Goal: Task Accomplishment & Management: Complete application form

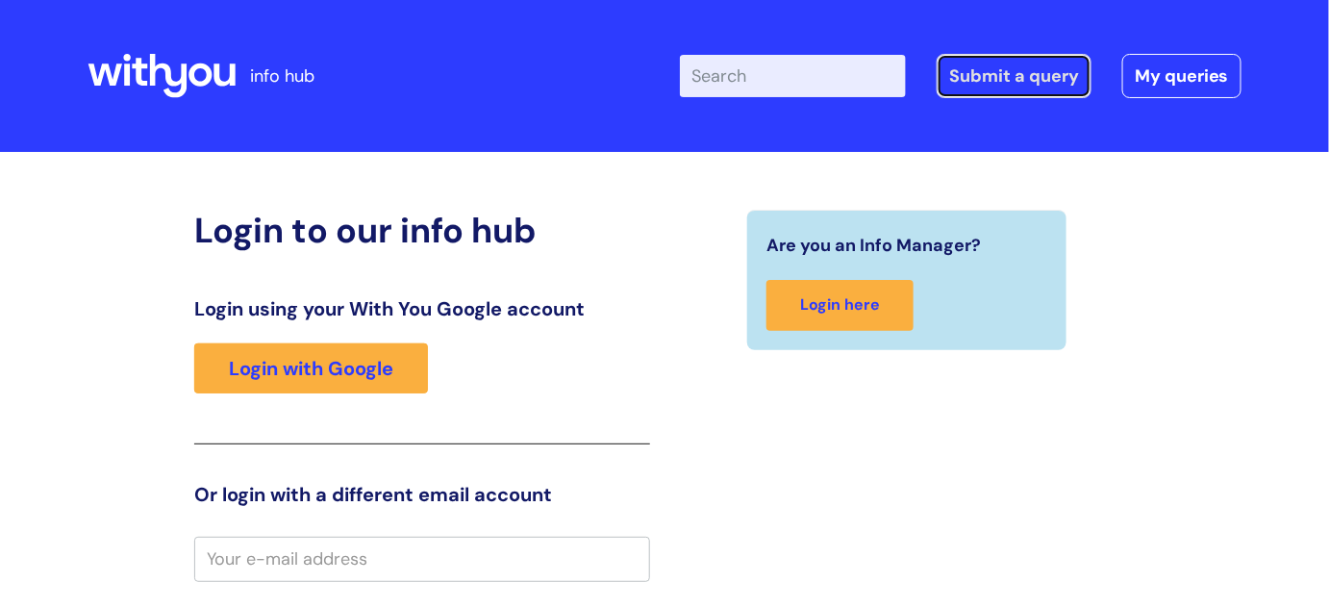
click at [994, 70] on link "Submit a query" at bounding box center [1013, 76] width 155 height 44
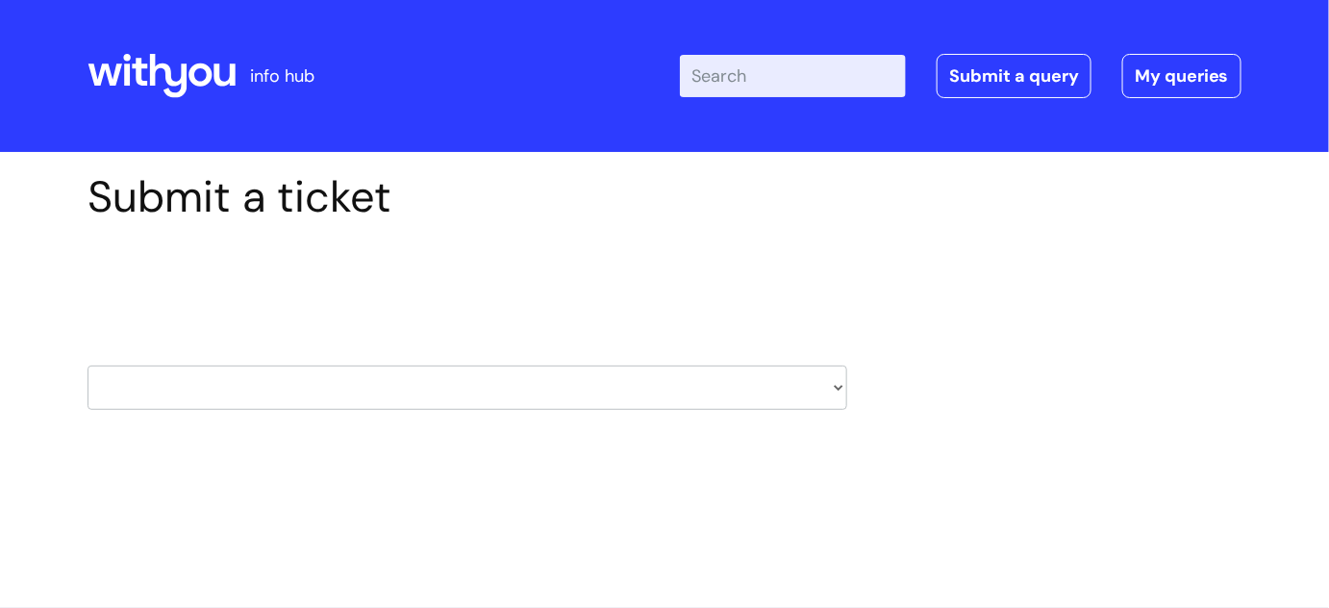
click at [838, 378] on select "HR / People IT and Support Clinical Drug Alerts Finance Accounts Data Support T…" at bounding box center [466, 387] width 759 height 44
select select "hr_/_people"
click at [87, 365] on select "HR / People IT and Support Clinical Drug Alerts Finance Accounts Data Support T…" at bounding box center [466, 387] width 759 height 44
click at [556, 522] on select "... Absence Query Holiday Query Employee change request General HR Query iTrent…" at bounding box center [466, 510] width 759 height 44
select select "iTrent"
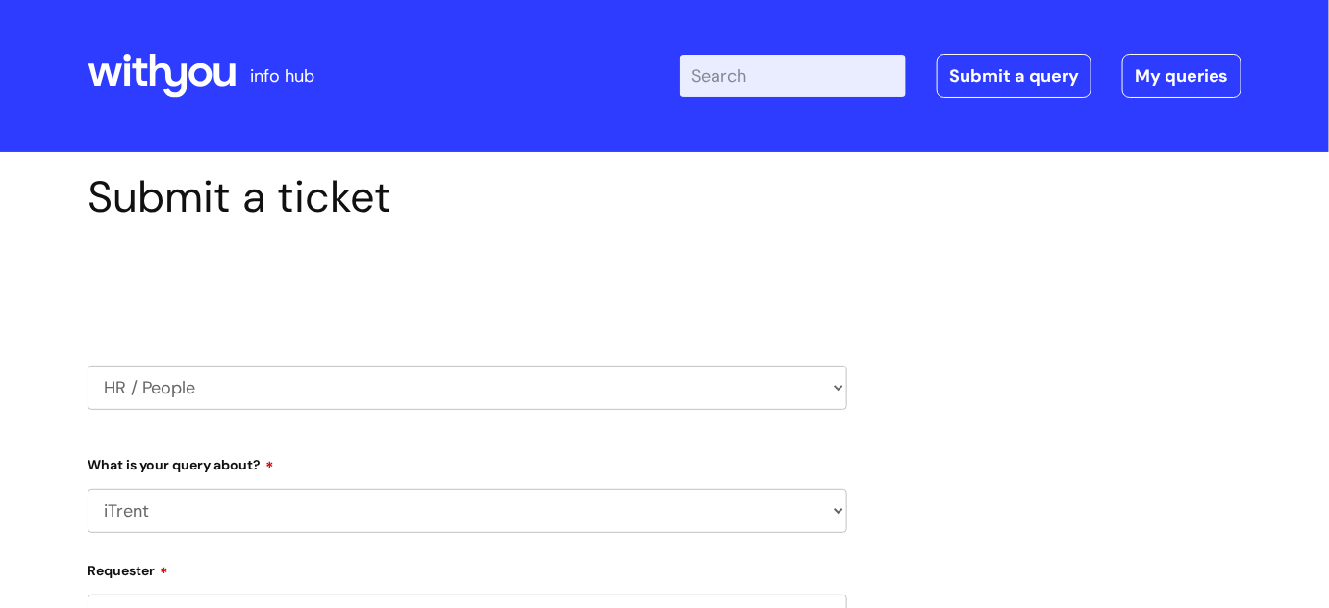
click at [87, 488] on select "... Absence Query Holiday Query Employee change request General HR Query iTrent…" at bounding box center [466, 510] width 759 height 44
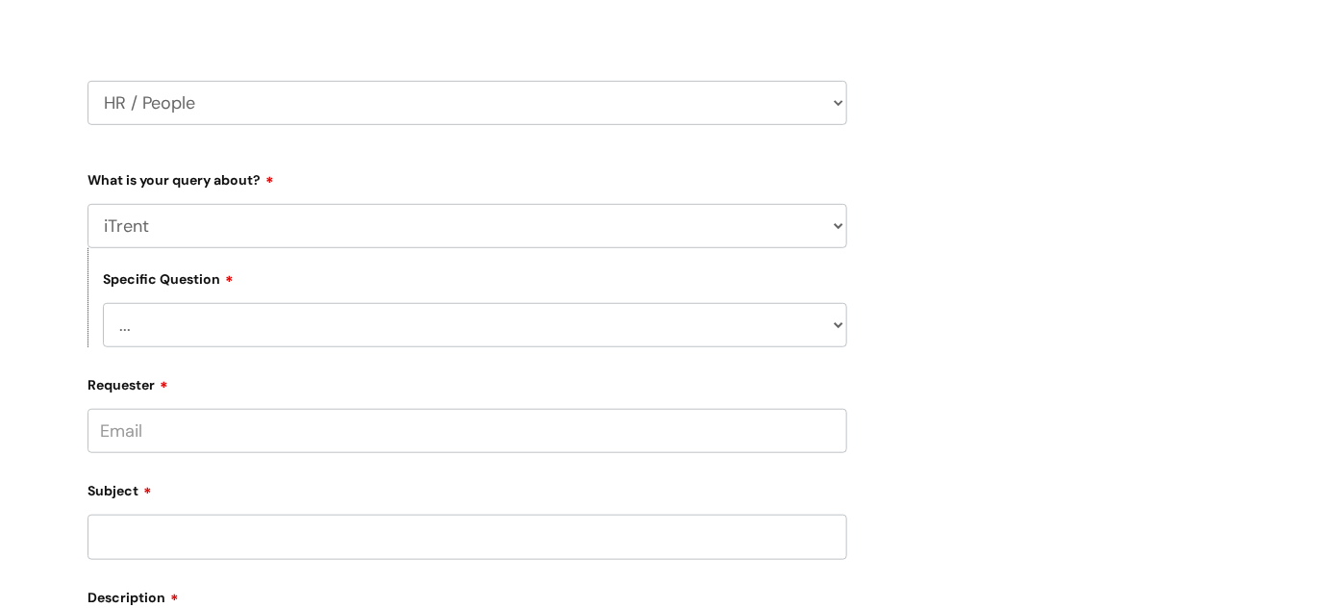
scroll to position [292, 0]
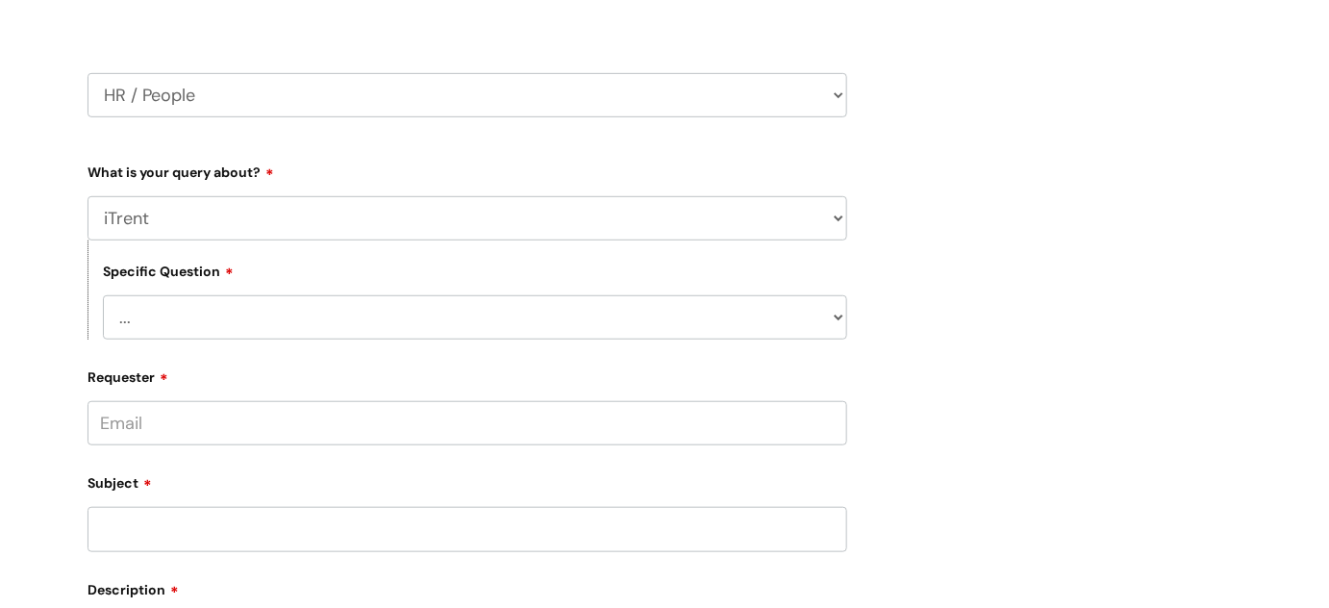
click at [829, 309] on select "... I can’t log in to iTrent I need to change someone’s line manager Issue with…" at bounding box center [475, 317] width 744 height 44
select select "Other iTrent query"
click at [103, 295] on select "... I can’t log in to iTrent I need to change someone’s line manager Issue with…" at bounding box center [475, 317] width 744 height 44
click at [307, 538] on input "Subject" at bounding box center [466, 529] width 759 height 44
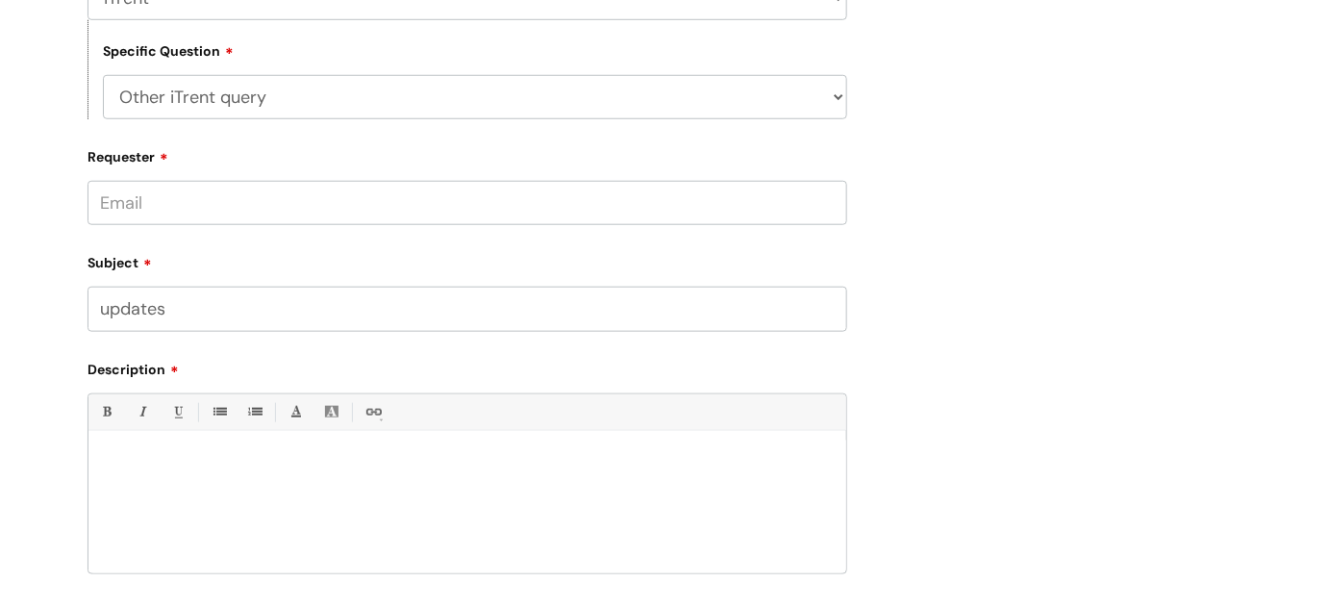
scroll to position [539, 0]
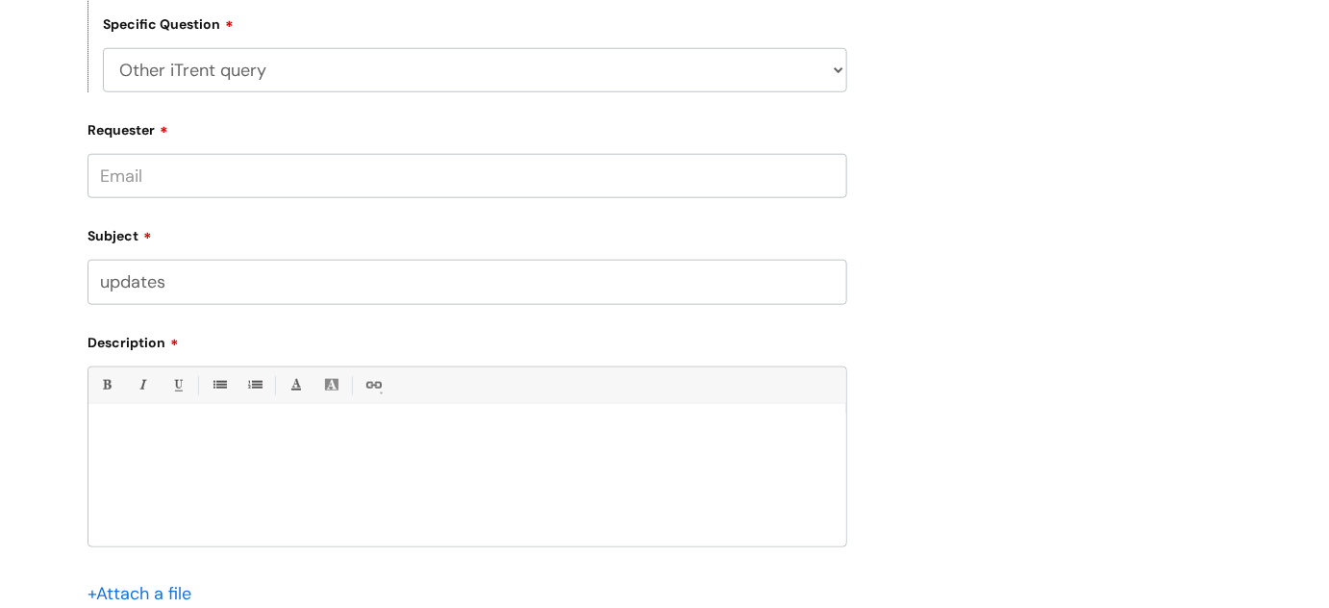
type input "updates"
click at [593, 436] on p at bounding box center [467, 436] width 729 height 17
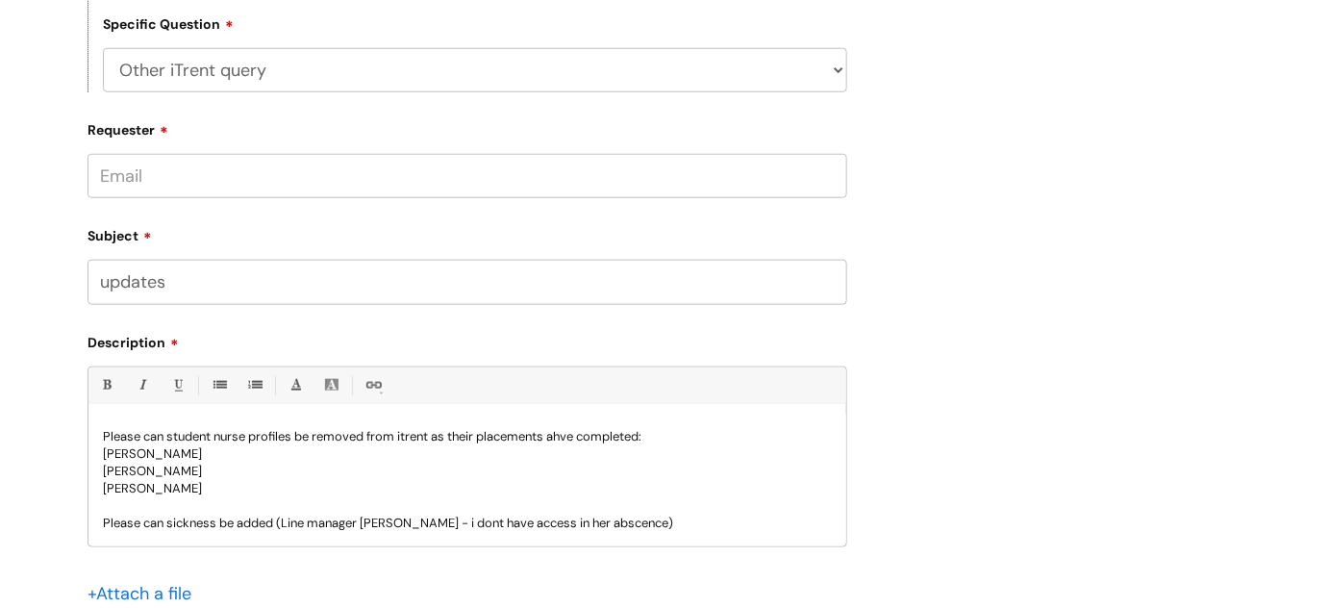
scroll to position [2, 0]
click at [277, 518] on p "Please can sickness be added (Line manager [PERSON_NAME] - i don't have access …" at bounding box center [467, 520] width 729 height 17
click at [740, 523] on p "Please can sickness be added for below (Line manager [PERSON_NAME] - i don't ha…" at bounding box center [467, 520] width 729 height 17
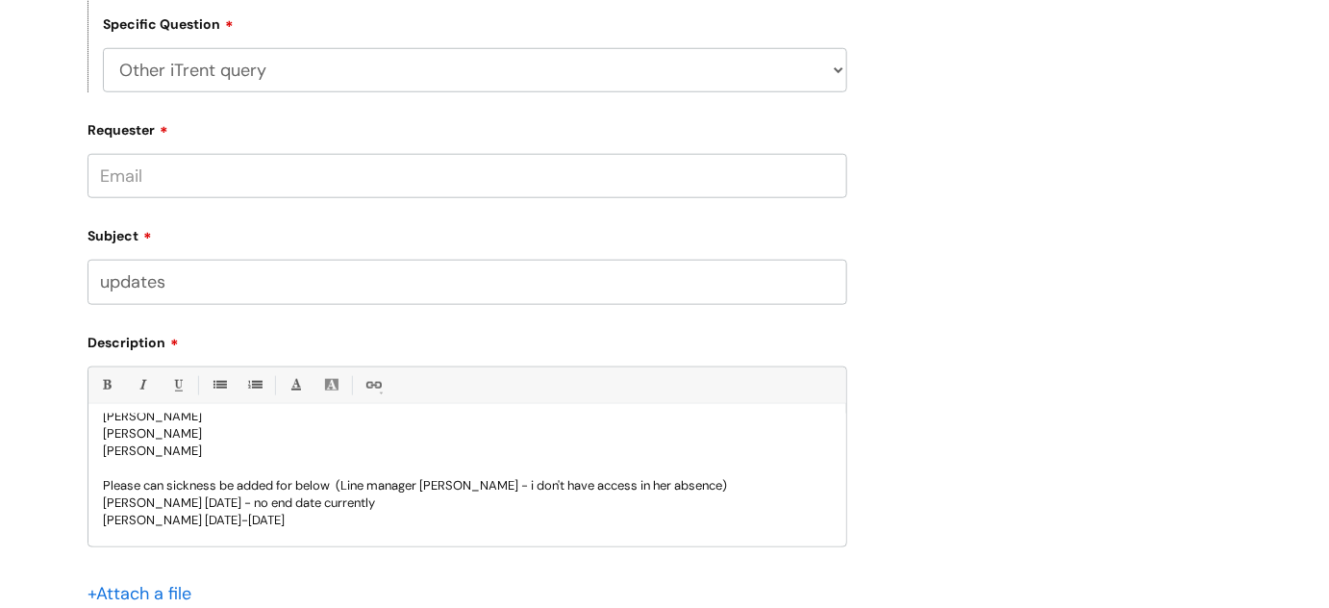
scroll to position [54, 0]
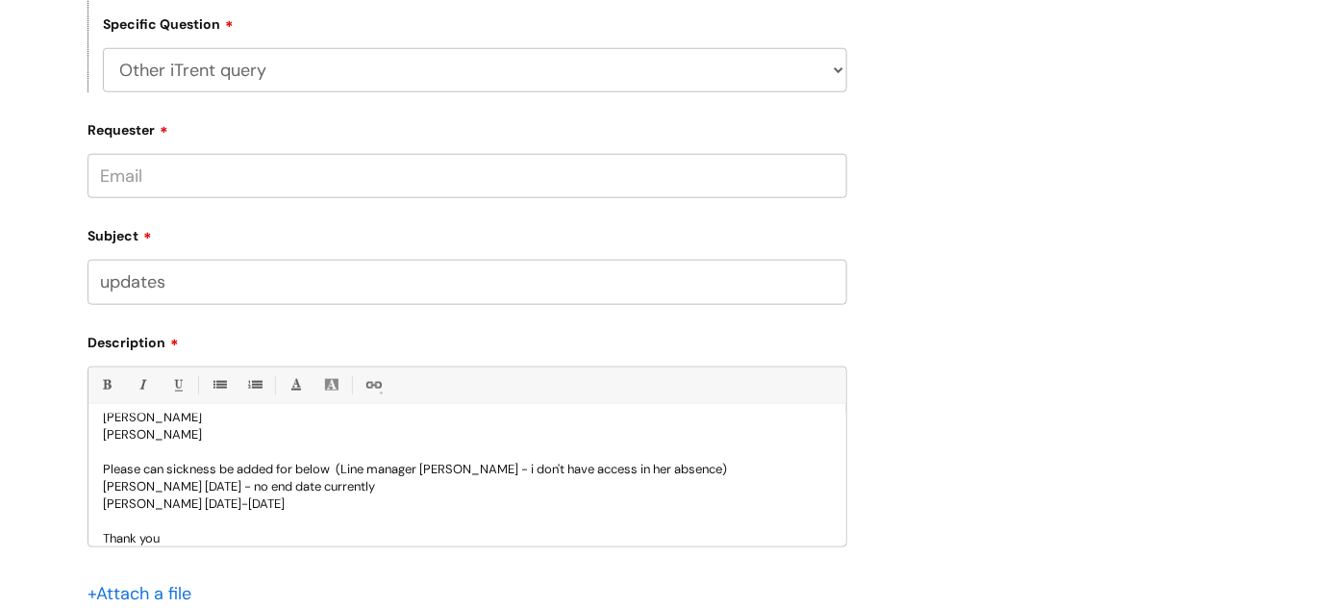
click at [292, 296] on input "updates" at bounding box center [466, 282] width 759 height 44
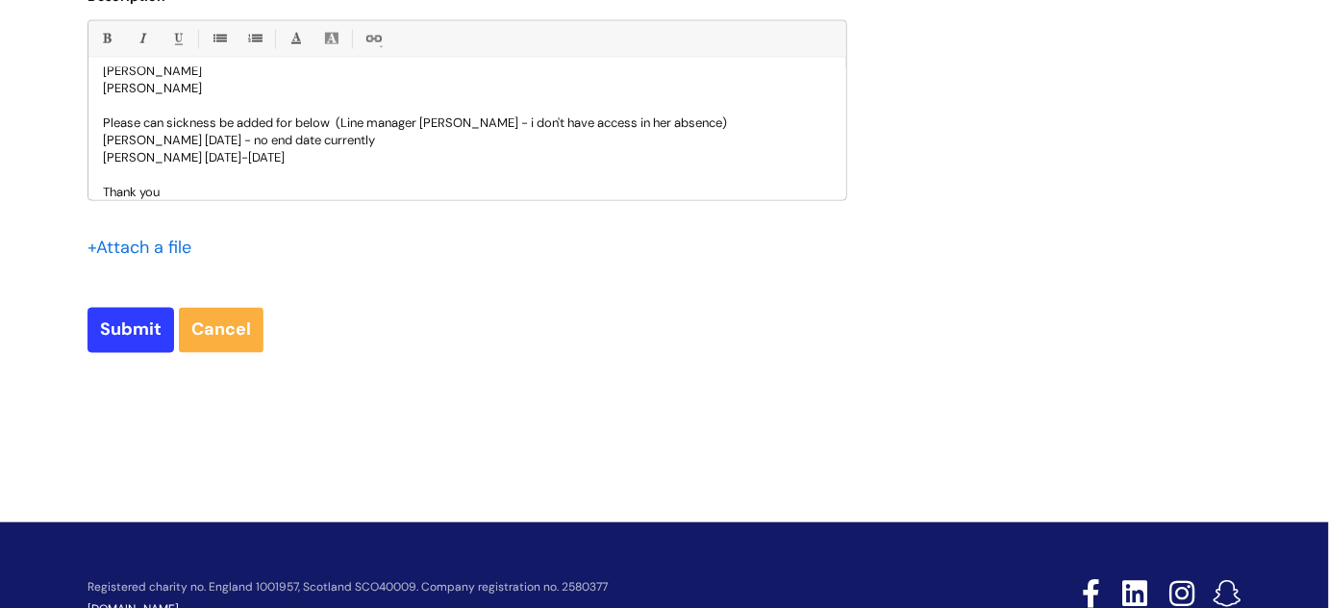
scroll to position [954, 0]
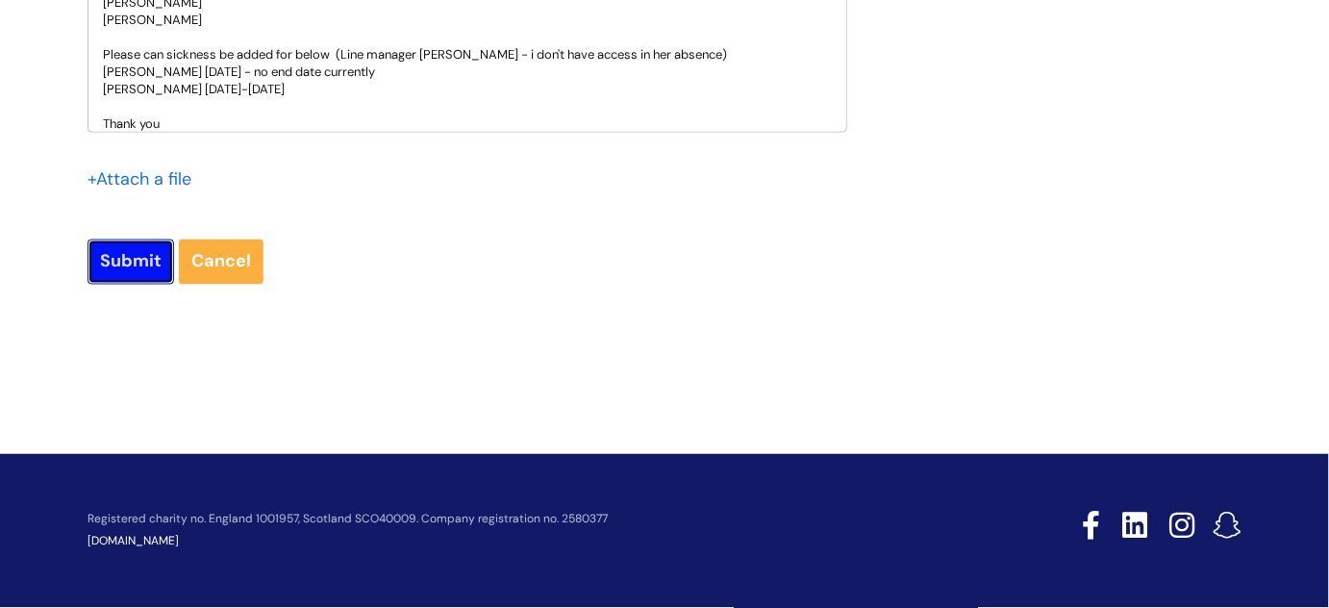
click at [136, 245] on input "Submit" at bounding box center [130, 261] width 87 height 44
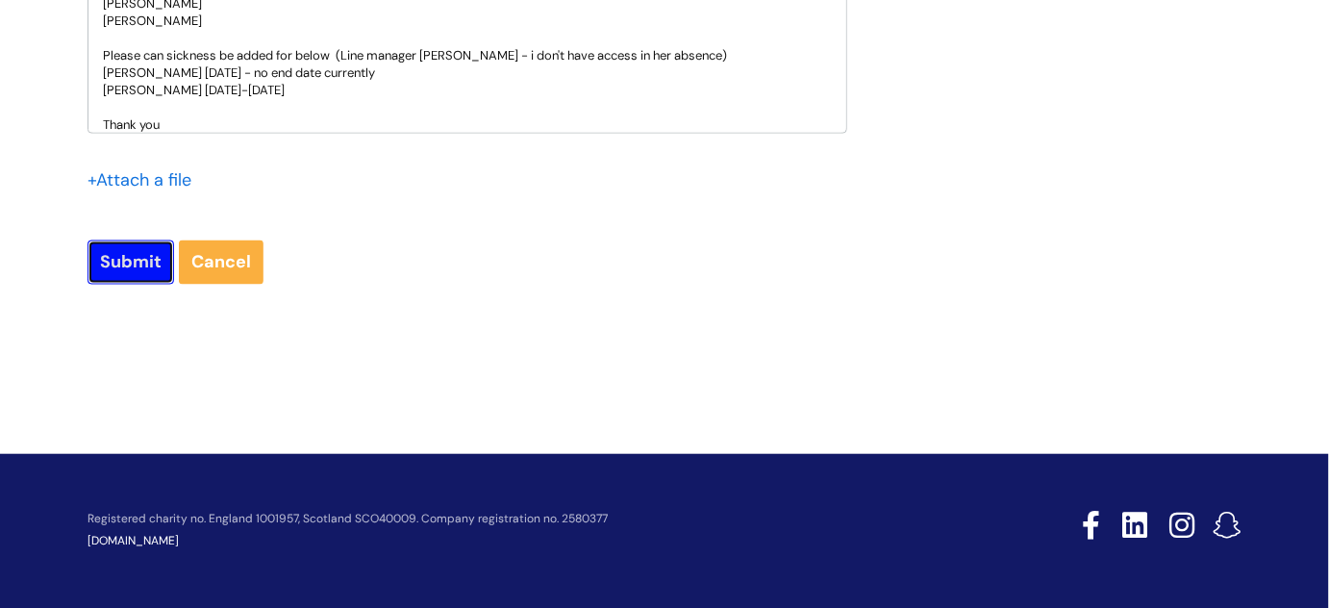
click at [132, 269] on input "Submit" at bounding box center [130, 262] width 87 height 44
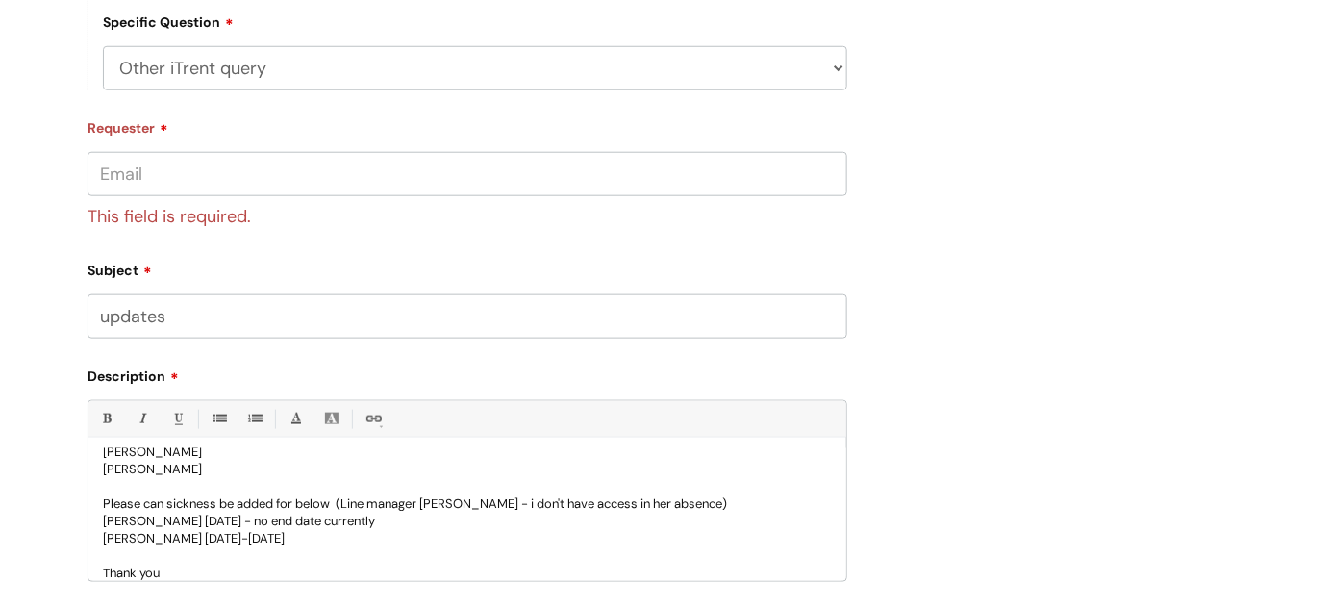
scroll to position [537, 0]
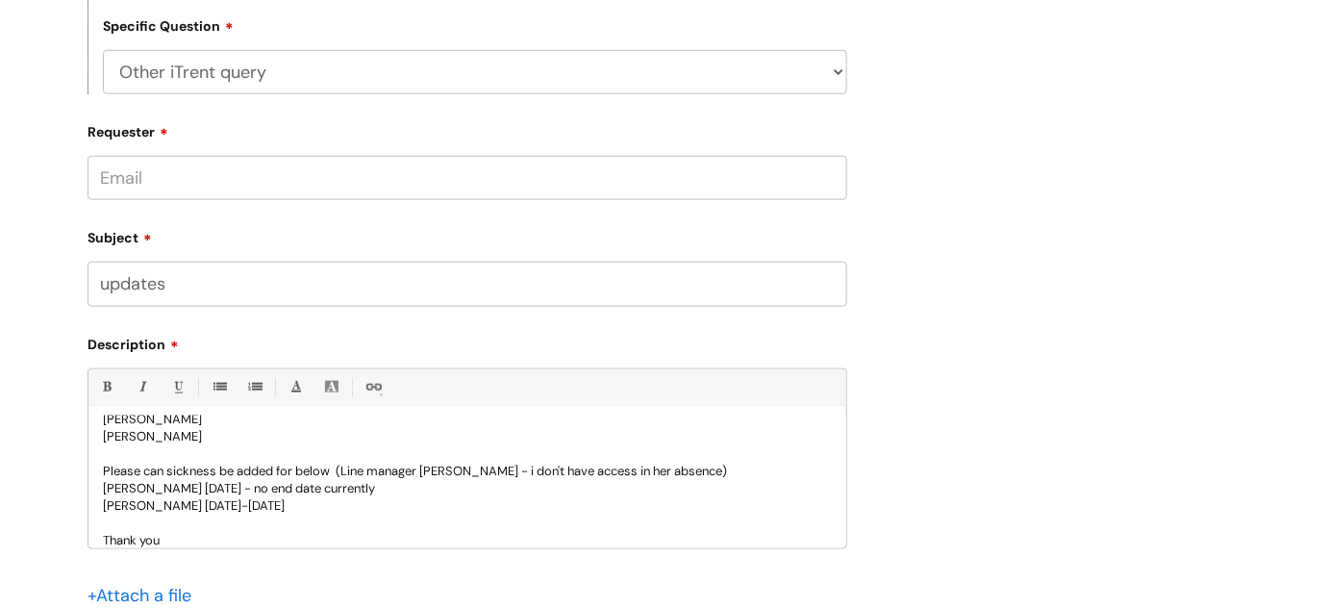
click at [273, 175] on input "Requester" at bounding box center [466, 178] width 759 height 44
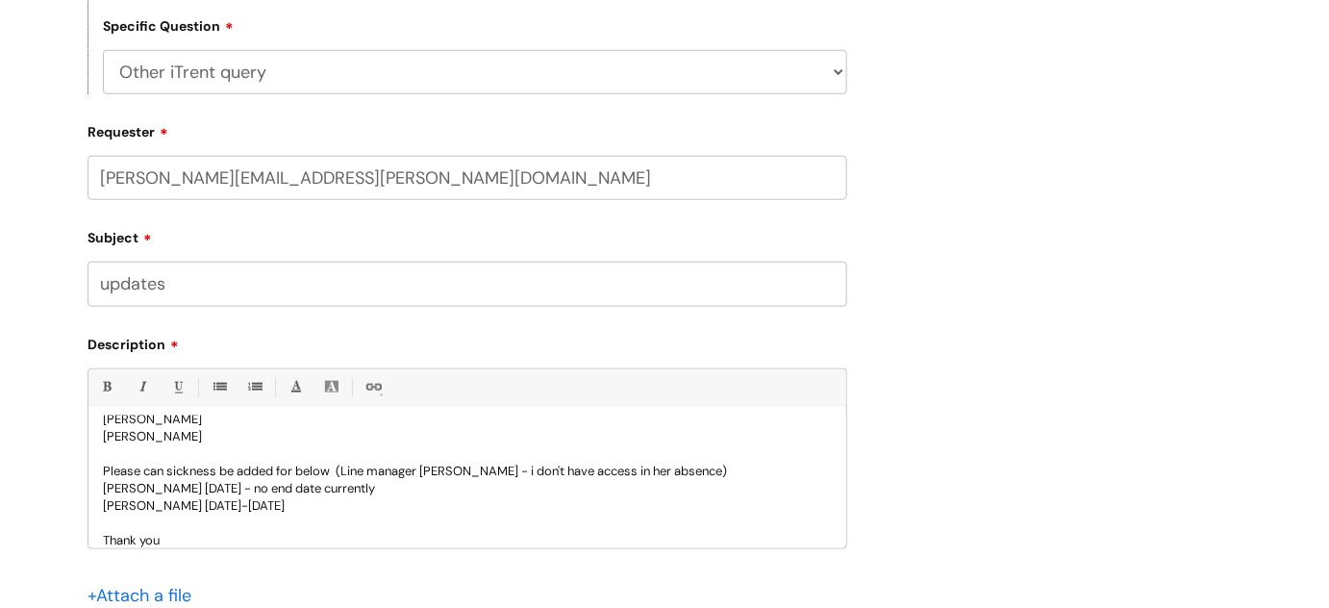
scroll to position [954, 0]
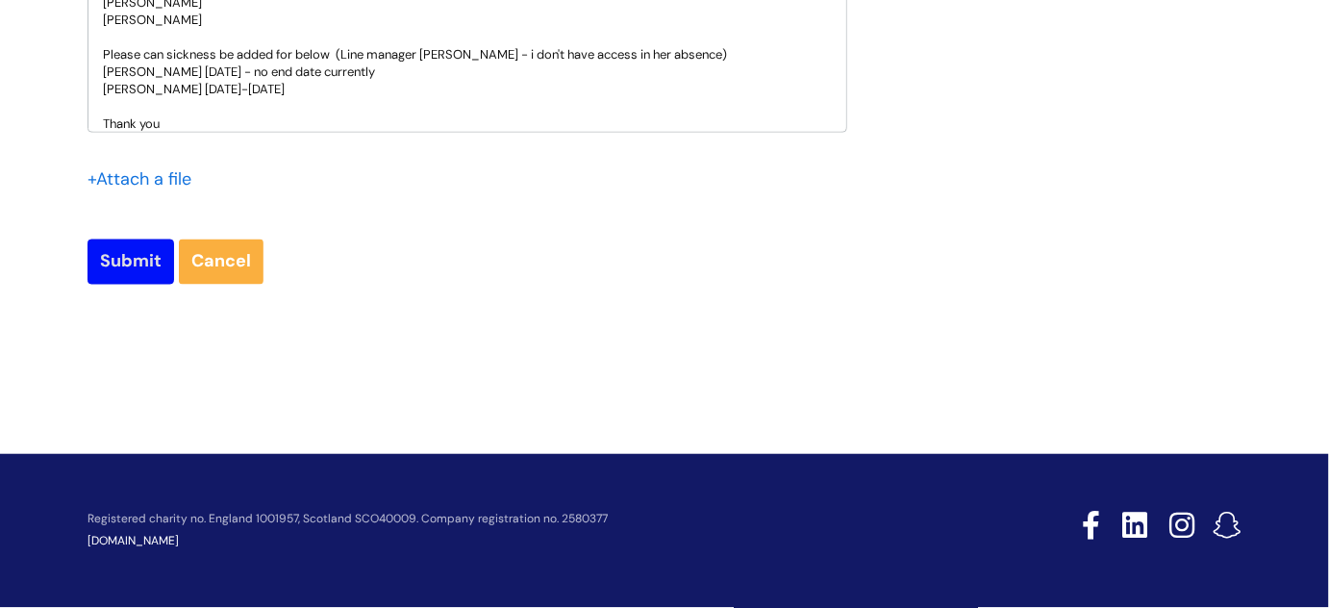
type input "[PERSON_NAME][EMAIL_ADDRESS][PERSON_NAME][DOMAIN_NAME]"
click at [136, 268] on input "Submit" at bounding box center [130, 261] width 87 height 44
type input "Please Wait..."
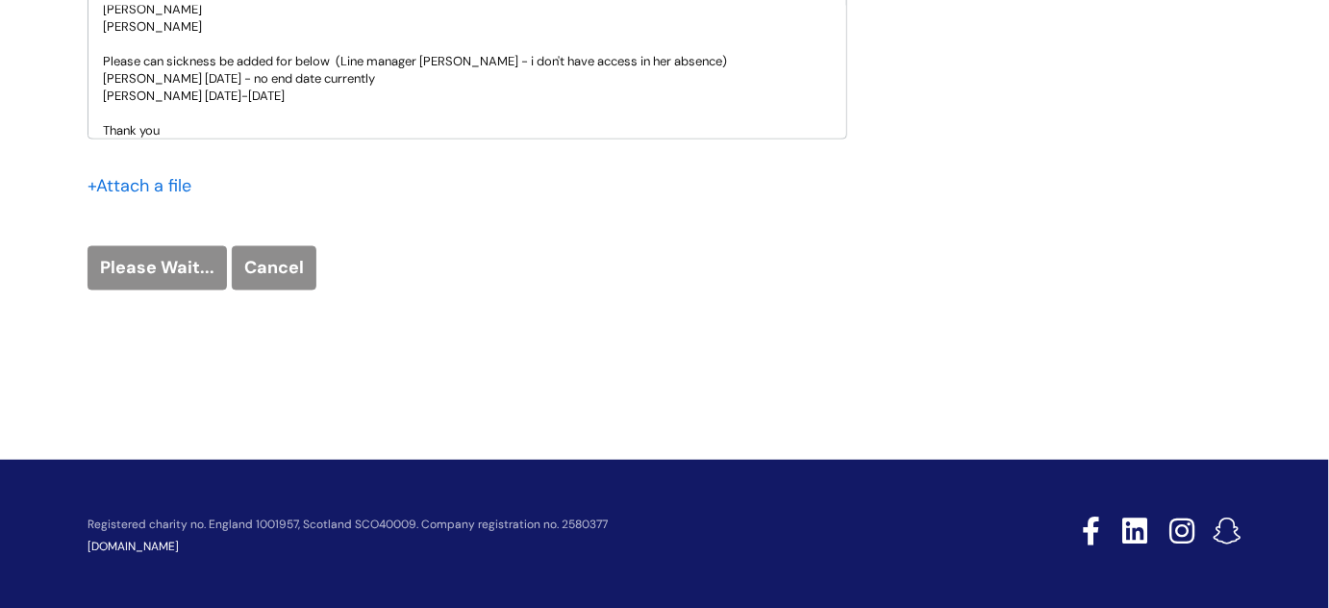
scroll to position [1029, 0]
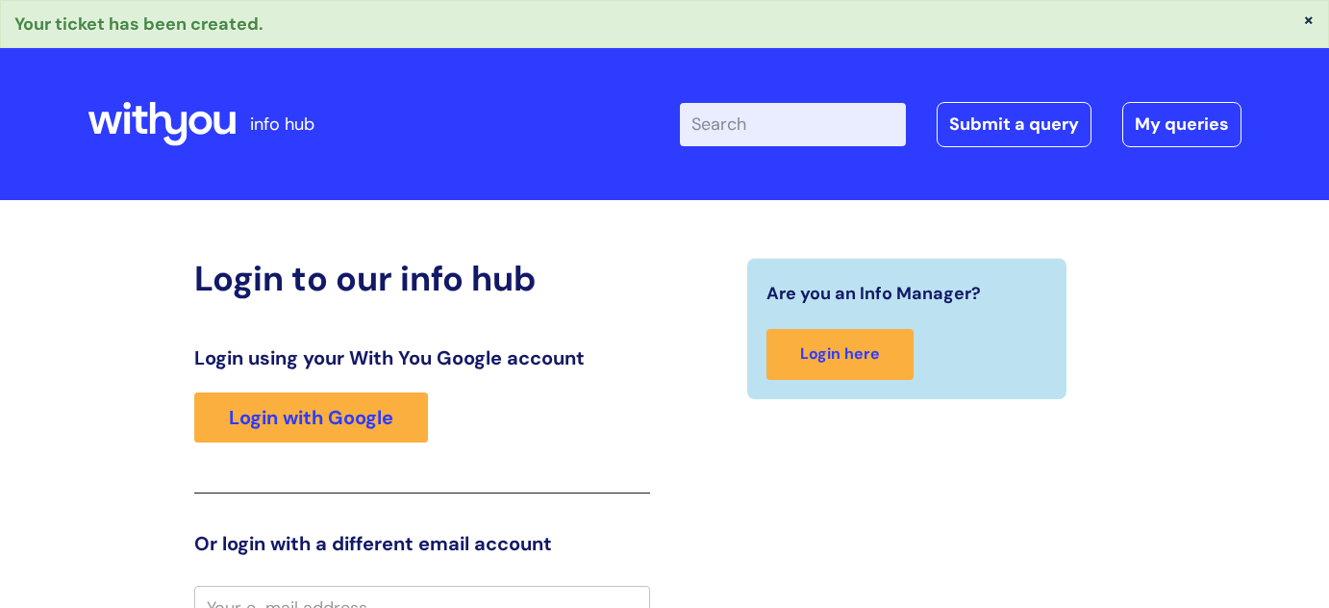
scroll to position [20, 0]
